Goal: Communication & Community: Ask a question

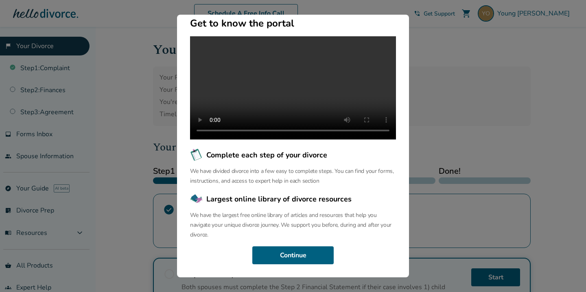
scroll to position [75, 0]
click at [277, 270] on div "Welcome to the Hello Divorce Portal Welcome to our curated collection of resour…" at bounding box center [293, 146] width 232 height 262
click at [284, 261] on button "Continue" at bounding box center [292, 255] width 81 height 18
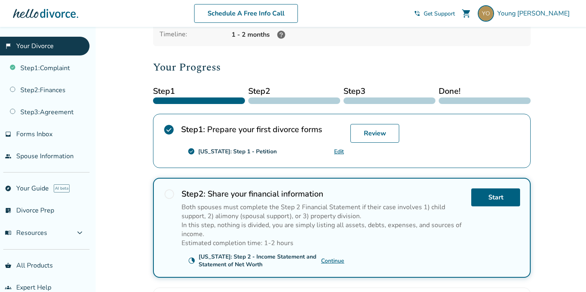
scroll to position [127, 0]
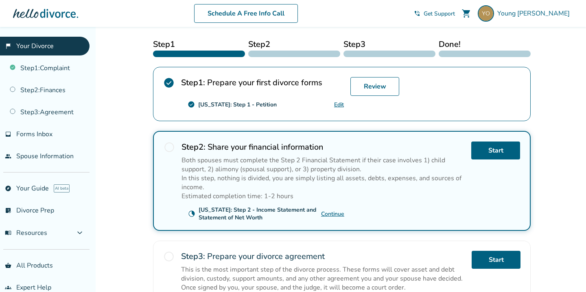
click at [336, 215] on link "Continue" at bounding box center [332, 214] width 23 height 8
click at [499, 156] on link "Start" at bounding box center [495, 150] width 49 height 18
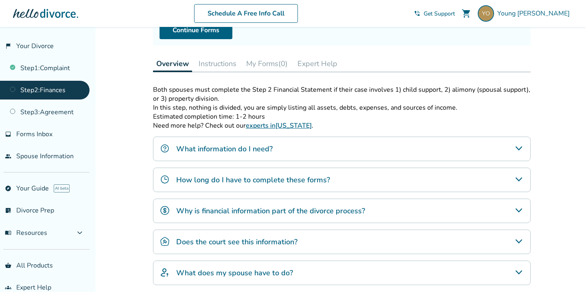
scroll to position [127, 0]
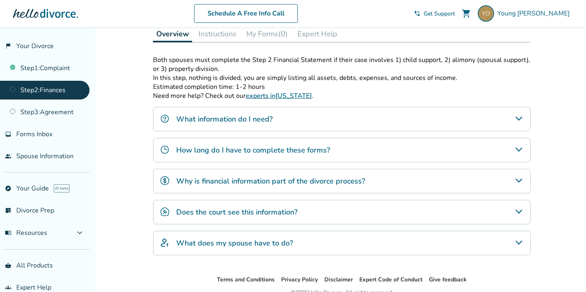
click at [497, 118] on div "What information do I need?" at bounding box center [342, 119] width 378 height 24
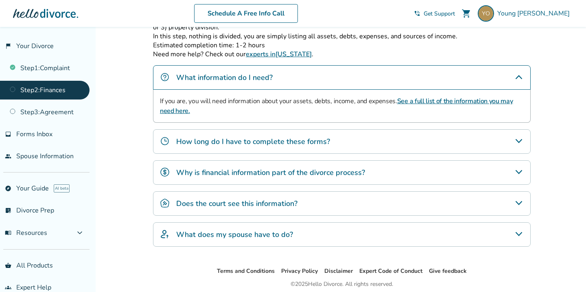
scroll to position [183, 0]
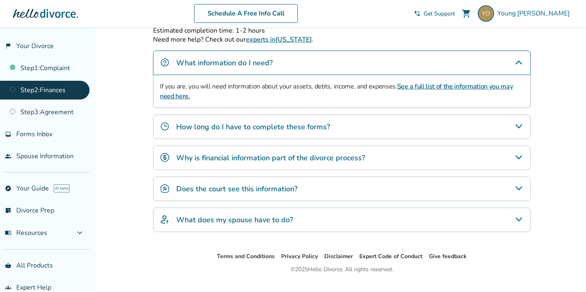
click at [468, 125] on div "How long do I have to complete these forms?" at bounding box center [342, 126] width 378 height 24
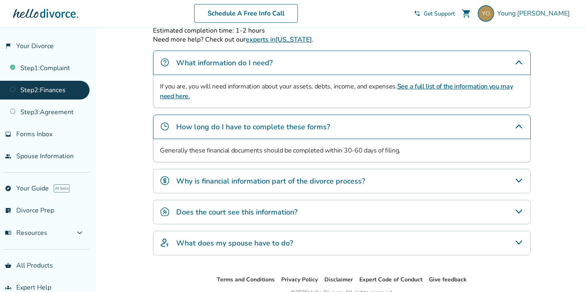
click at [410, 181] on div "Why is financial information part of the divorce process?" at bounding box center [342, 181] width 378 height 24
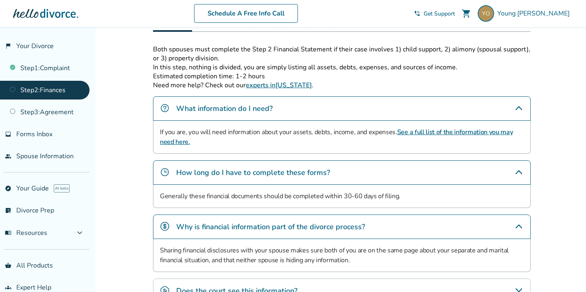
scroll to position [62, 0]
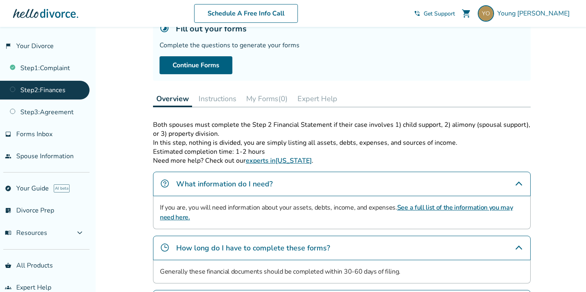
click at [223, 56] on div "Fill out your forms Complete the questions to generate your forms Continue Forms" at bounding box center [342, 49] width 378 height 64
click at [220, 62] on link "Continue Forms" at bounding box center [196, 65] width 73 height 18
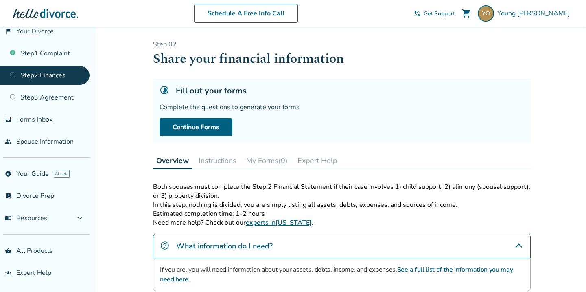
scroll to position [15, 0]
click at [455, 15] on span "Get Support" at bounding box center [439, 14] width 31 height 8
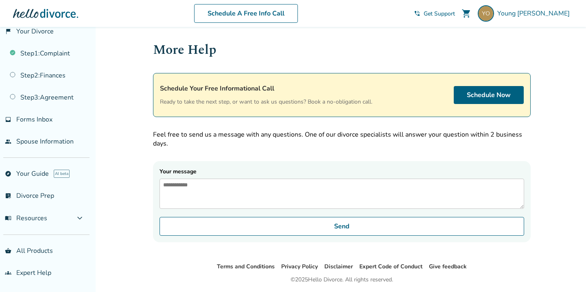
click at [282, 198] on textarea "Your message" at bounding box center [342, 193] width 365 height 30
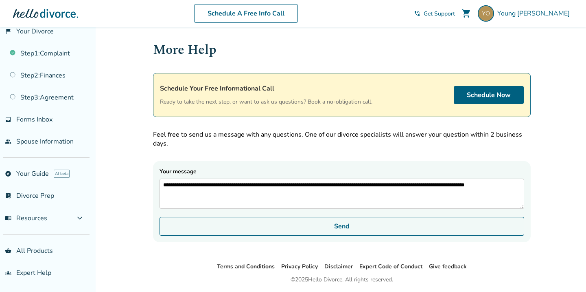
type textarea "**********"
click at [279, 235] on button "Send" at bounding box center [342, 226] width 365 height 19
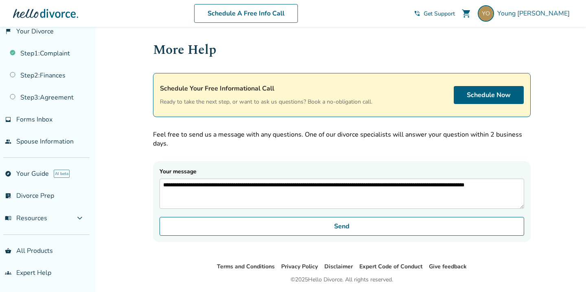
click at [476, 183] on textarea "**********" at bounding box center [342, 193] width 365 height 30
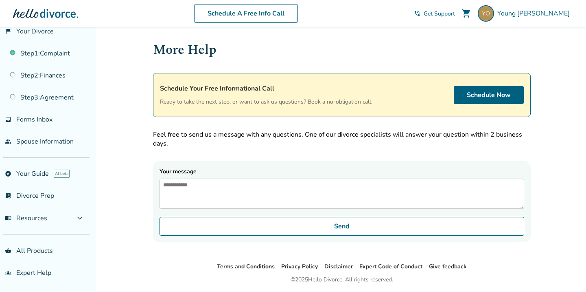
click at [371, 136] on p "Feel free to send us a message with any questions. One of our divorce specialis…" at bounding box center [342, 139] width 378 height 18
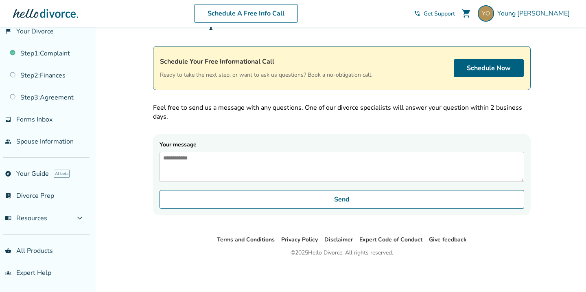
scroll to position [27, 0]
